Goal: Check status: Check status

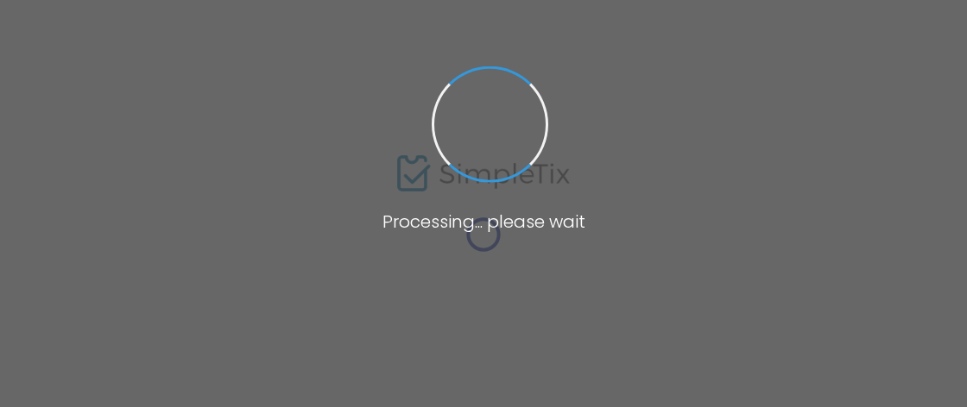
type input "[PERSON_NAME]"
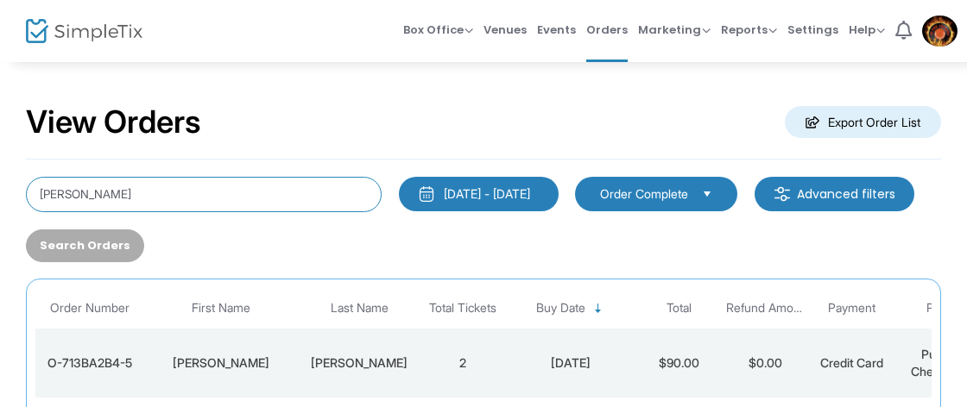
drag, startPoint x: 135, startPoint y: 186, endPoint x: 69, endPoint y: 196, distance: 66.3
click at [47, 197] on input "[PERSON_NAME]" at bounding box center [204, 194] width 356 height 35
drag, startPoint x: 112, startPoint y: 196, endPoint x: 16, endPoint y: 186, distance: 97.2
click at [26, 186] on input "[PERSON_NAME]" at bounding box center [204, 194] width 356 height 35
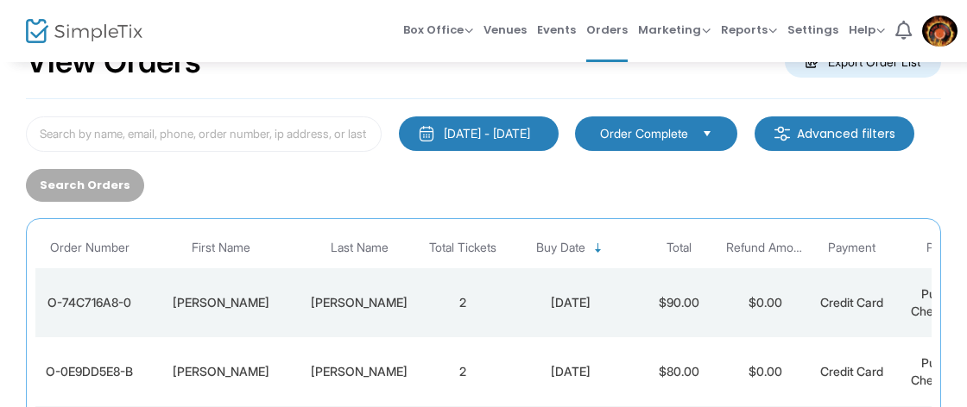
scroll to position [121, 0]
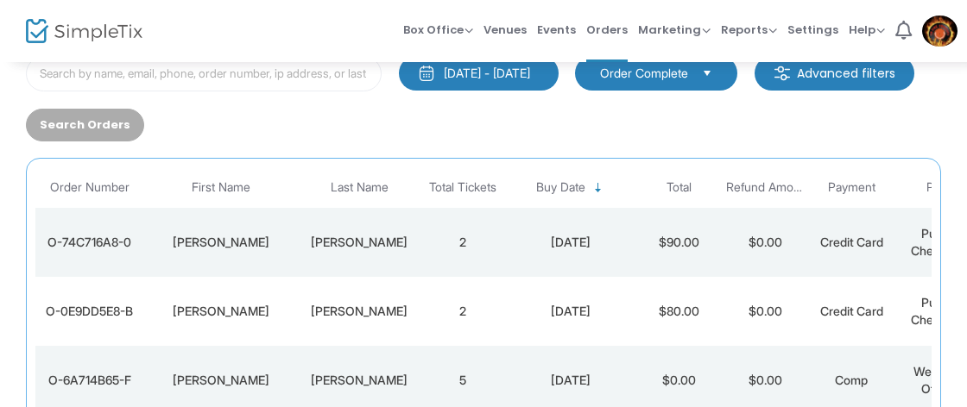
click at [531, 237] on div "[DATE]" at bounding box center [570, 242] width 121 height 17
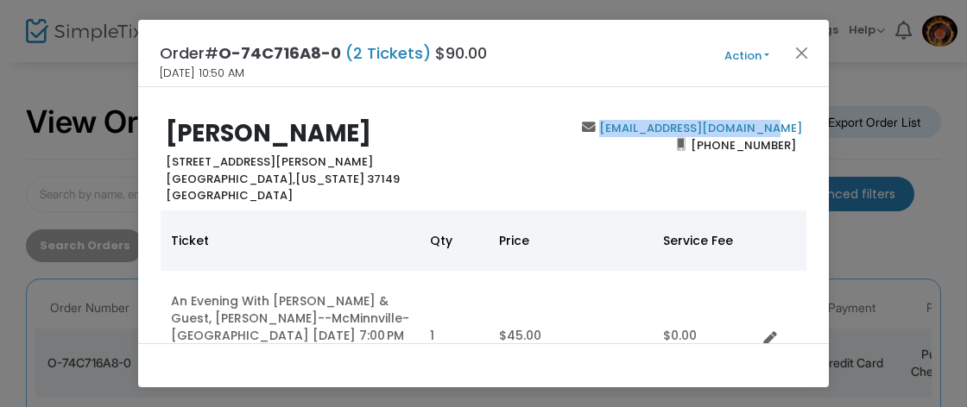
drag, startPoint x: 805, startPoint y: 130, endPoint x: 641, endPoint y: 124, distance: 163.3
click at [641, 124] on div "stupidtrucker@comcast.net (615) 653-2151" at bounding box center [646, 162] width 326 height 85
copy link "stupidtrucker@comcast.net"
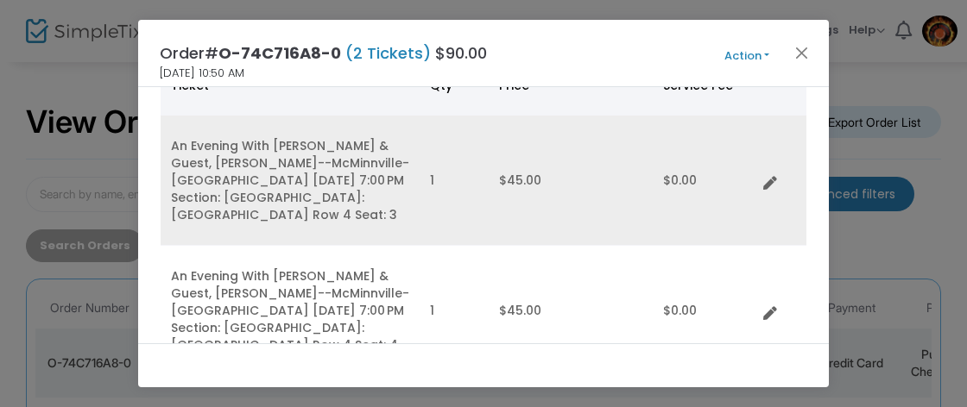
scroll to position [187, 0]
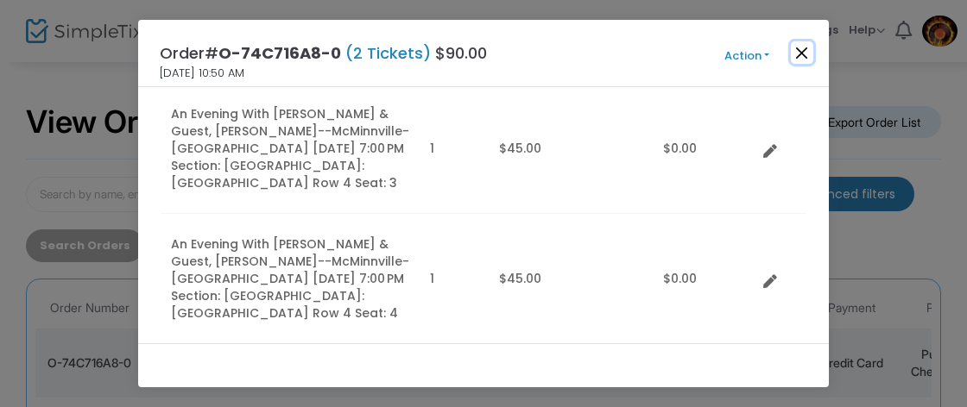
click at [803, 54] on button "Close" at bounding box center [802, 52] width 22 height 22
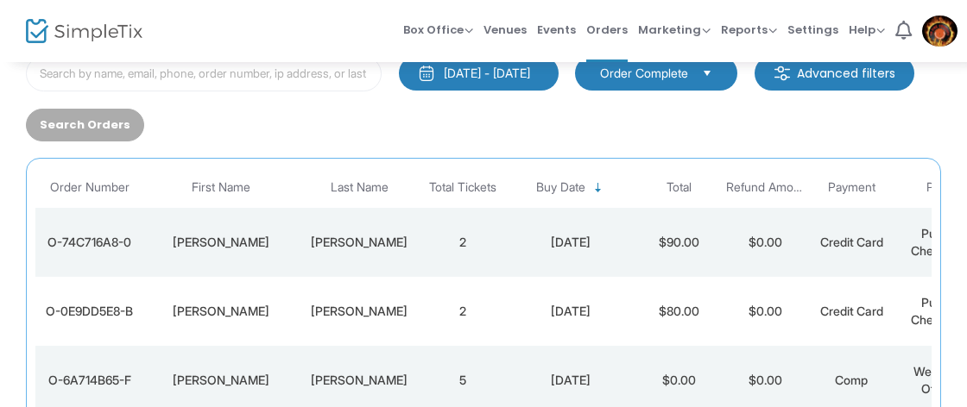
click at [506, 240] on td "[DATE]" at bounding box center [571, 242] width 130 height 69
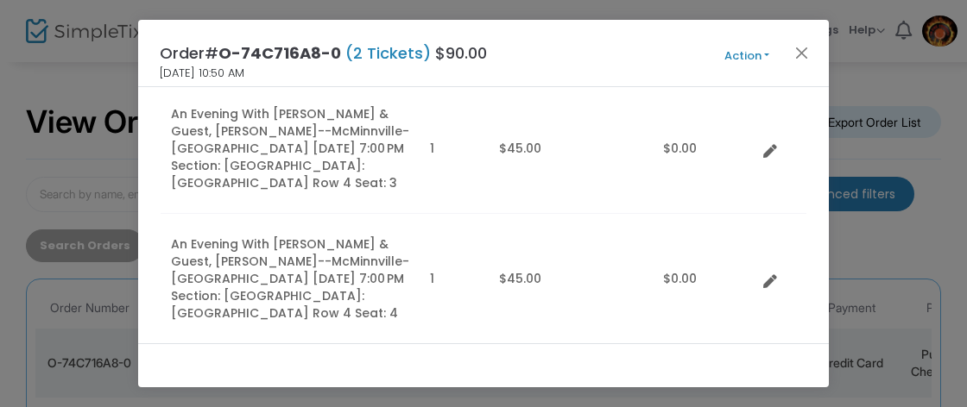
scroll to position [0, 0]
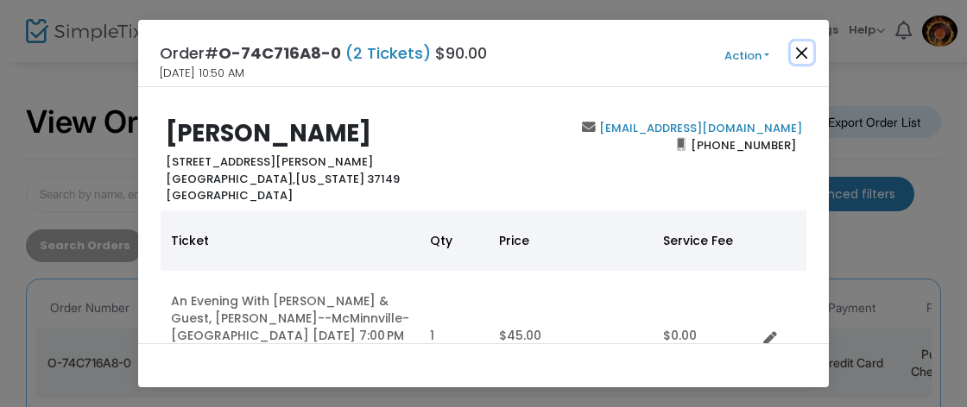
click at [805, 52] on button "Close" at bounding box center [802, 52] width 22 height 22
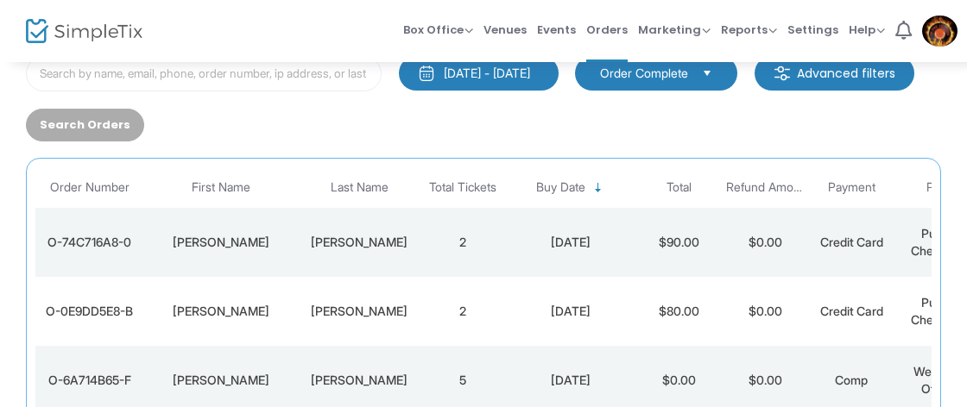
scroll to position [121, 0]
